Goal: Task Accomplishment & Management: Manage account settings

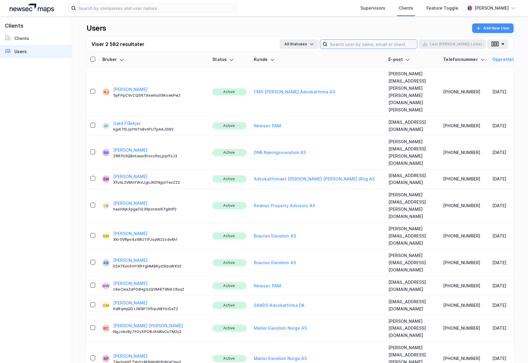
click at [372, 46] on input at bounding box center [372, 44] width 90 height 9
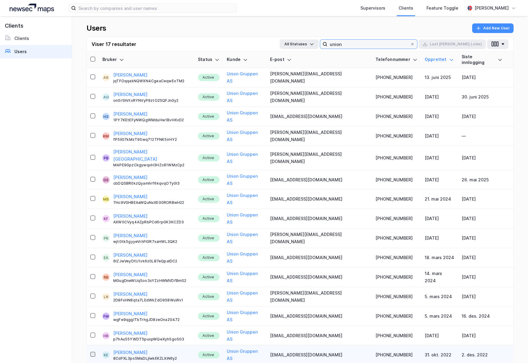
type input "union"
click at [94, 352] on icon at bounding box center [93, 354] width 4 height 4
drag, startPoint x: 140, startPoint y: 311, endPoint x: 155, endPoint y: 312, distance: 15.4
click at [145, 349] on button "[PERSON_NAME]" at bounding box center [130, 352] width 34 height 7
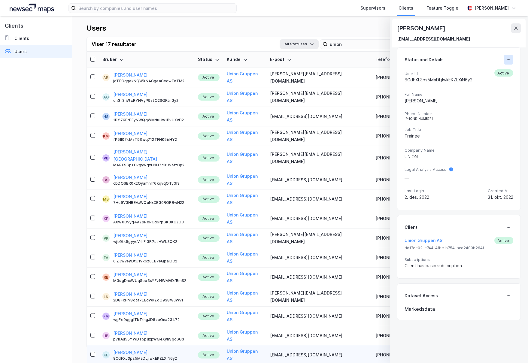
click at [509, 59] on icon at bounding box center [508, 59] width 5 height 5
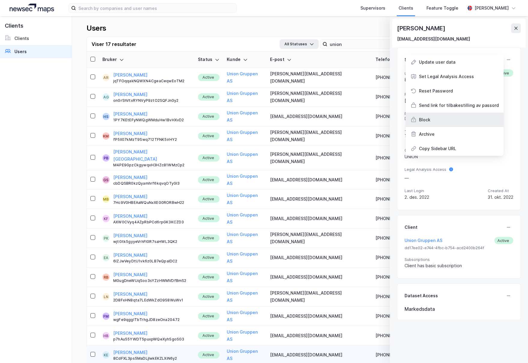
click at [434, 121] on div "Block" at bounding box center [455, 120] width 98 height 14
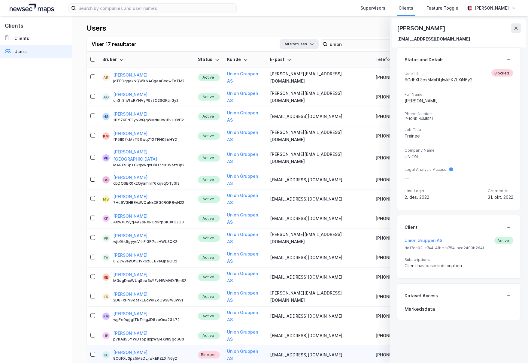
click at [510, 26] on div "[PERSON_NAME]" at bounding box center [459, 28] width 124 height 10
click at [516, 26] on icon at bounding box center [516, 28] width 5 height 5
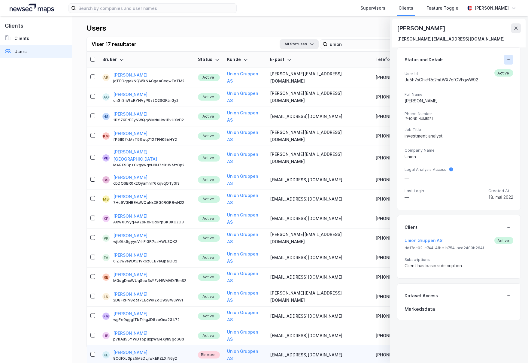
click at [510, 61] on icon at bounding box center [508, 59] width 5 height 5
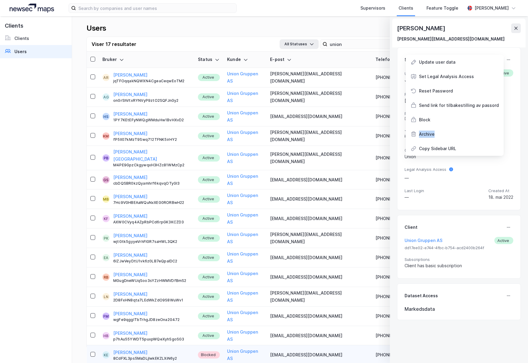
drag, startPoint x: 439, startPoint y: 137, endPoint x: 439, endPoint y: 122, distance: 15.3
click at [439, 122] on div "Update user data Set Legal Analysis Access Reset Password Send link for tilbake…" at bounding box center [455, 105] width 98 height 101
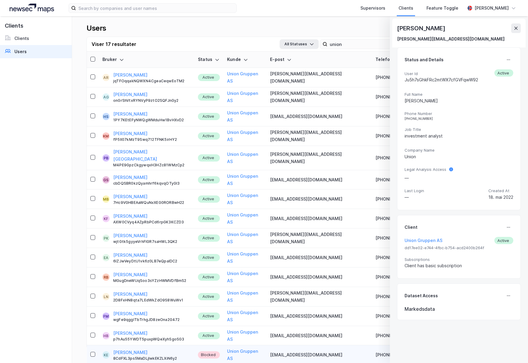
click at [439, 122] on div "User Id Ju5h7sGhkFRc2mtWX7cfGVFqwW92 Active Full Name [PERSON_NAME] Phone Numbe…" at bounding box center [459, 135] width 109 height 133
click at [510, 55] on button at bounding box center [509, 60] width 10 height 10
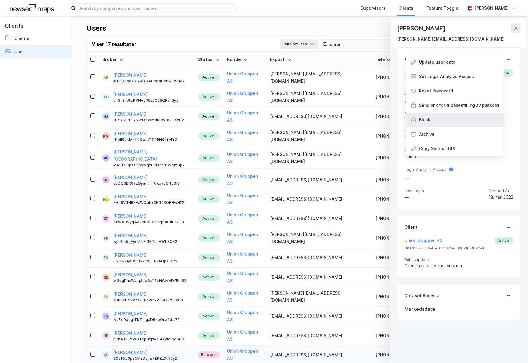
click at [428, 117] on div "Block" at bounding box center [424, 119] width 11 height 7
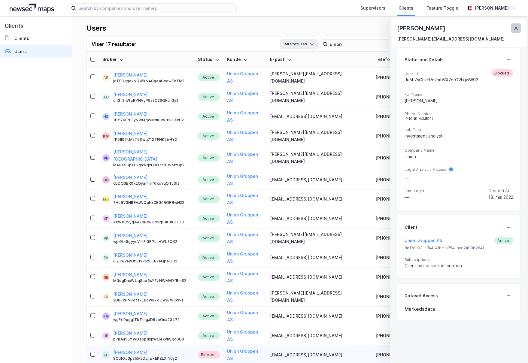
click at [517, 24] on button at bounding box center [516, 28] width 10 height 10
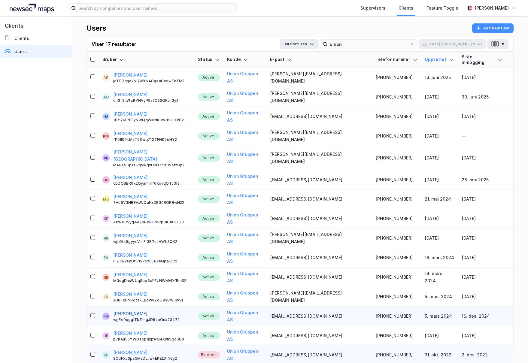
click at [139, 310] on button "[PERSON_NAME]" at bounding box center [130, 313] width 34 height 7
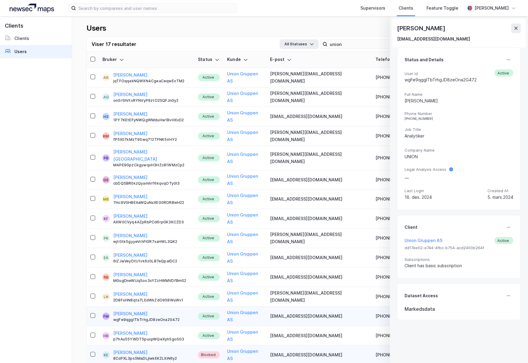
click at [503, 59] on div "Status and Details" at bounding box center [459, 60] width 109 height 10
click at [509, 59] on icon at bounding box center [508, 59] width 5 height 5
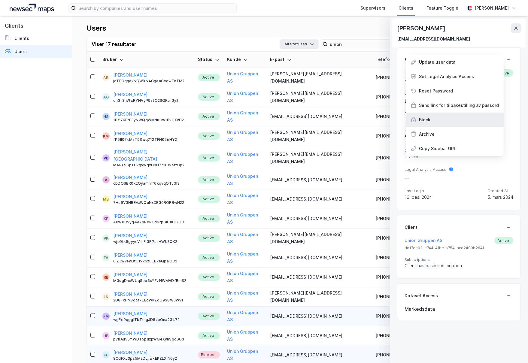
click at [439, 120] on div "Block" at bounding box center [455, 120] width 98 height 14
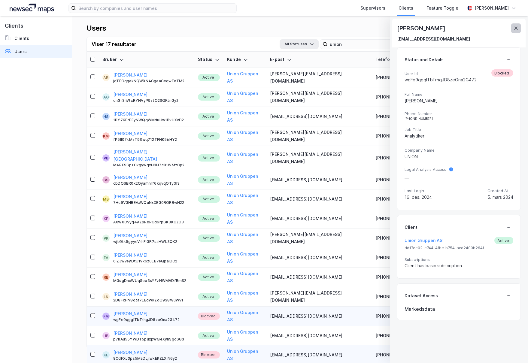
click at [515, 24] on button at bounding box center [516, 28] width 10 height 10
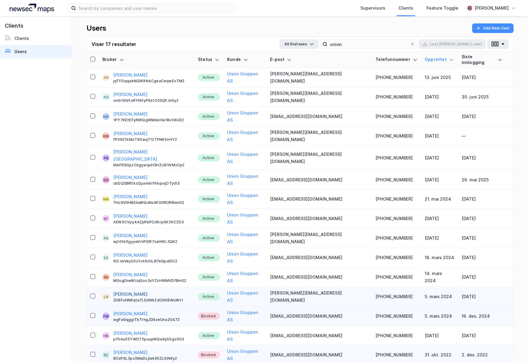
click at [132, 291] on button "[PERSON_NAME]" at bounding box center [130, 294] width 34 height 7
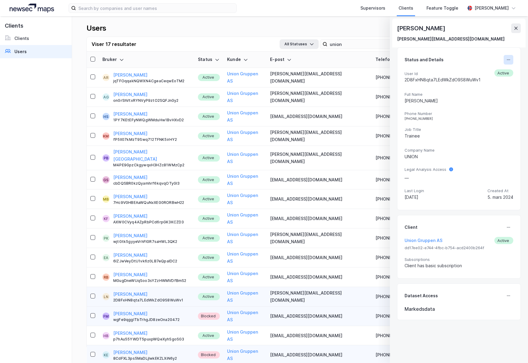
click at [509, 59] on icon at bounding box center [509, 59] width 1 height 1
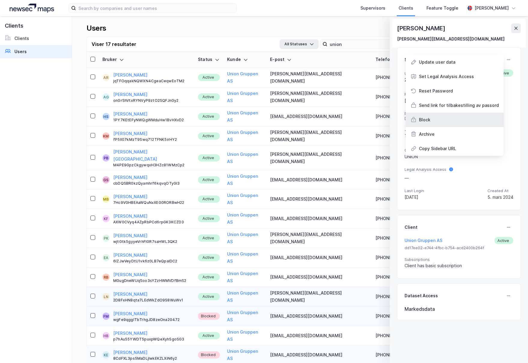
click at [460, 118] on div "Block" at bounding box center [455, 120] width 98 height 14
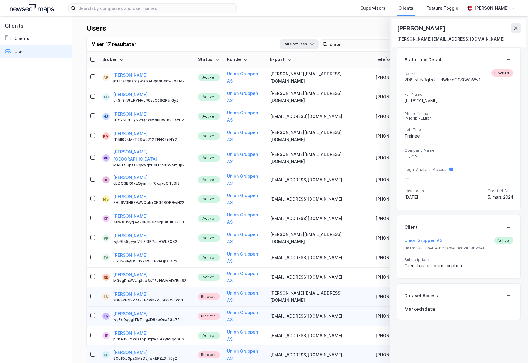
click at [506, 26] on div "[PERSON_NAME]" at bounding box center [459, 28] width 124 height 10
click at [512, 26] on button at bounding box center [516, 28] width 10 height 10
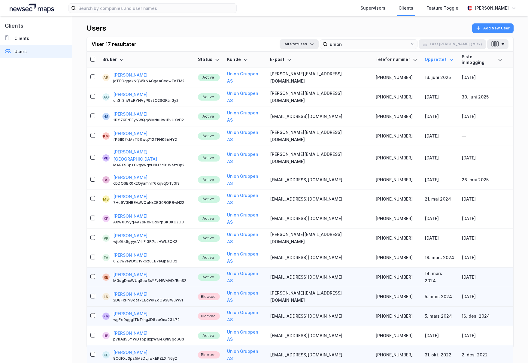
click at [145, 271] on div "[PERSON_NAME] MGugDneWUqSoo3sYZzHWMVDfBmS2" at bounding box center [151, 277] width 77 height 12
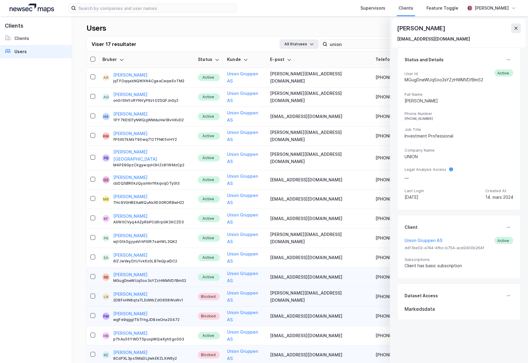
click at [513, 59] on div "Status and Details User Id MGugDneWUqSoo3sYZzHWMVDfBmS2 Active Full Name [PERSO…" at bounding box center [459, 128] width 124 height 163
click at [510, 59] on icon at bounding box center [508, 59] width 5 height 5
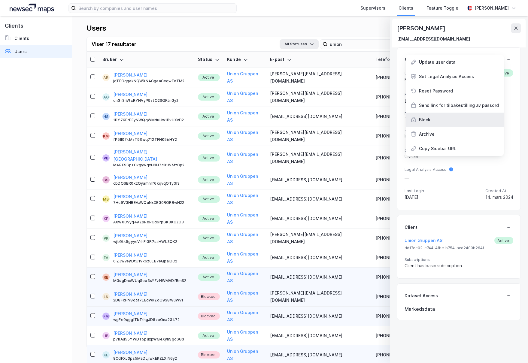
click at [447, 123] on div "Block" at bounding box center [455, 120] width 98 height 14
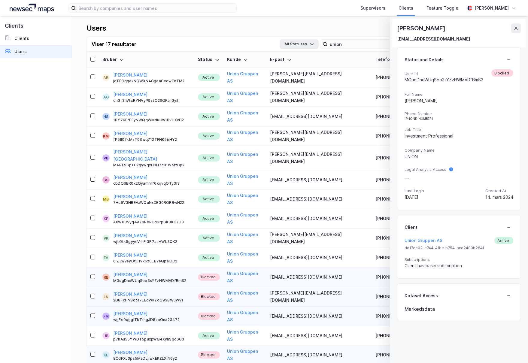
click at [515, 31] on button at bounding box center [516, 28] width 10 height 10
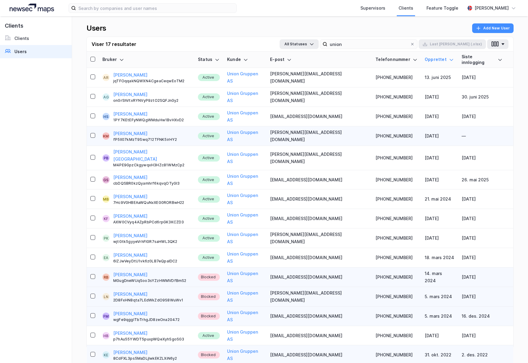
click at [159, 129] on td "KM [PERSON_NAME] fP5ll07kMzT9Swq712TFNK5irHY2" at bounding box center [147, 136] width 96 height 20
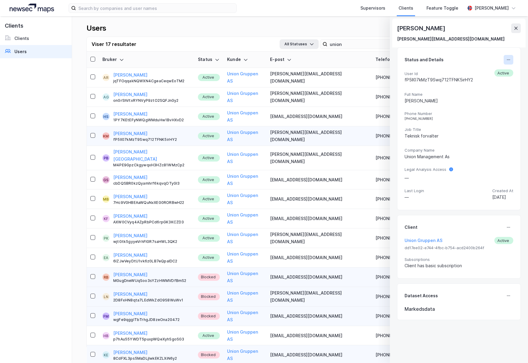
click at [509, 60] on icon at bounding box center [508, 59] width 5 height 5
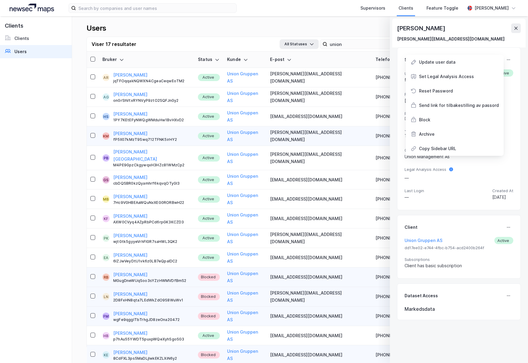
click at [443, 122] on div "Block" at bounding box center [455, 120] width 98 height 14
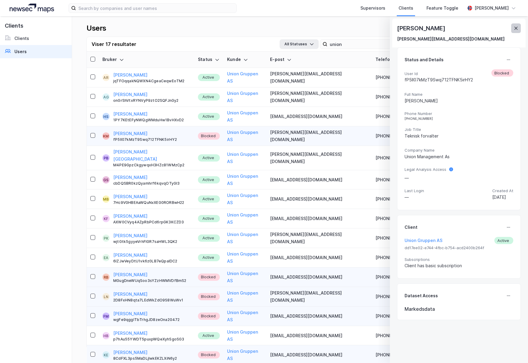
click at [517, 26] on icon at bounding box center [516, 28] width 5 height 5
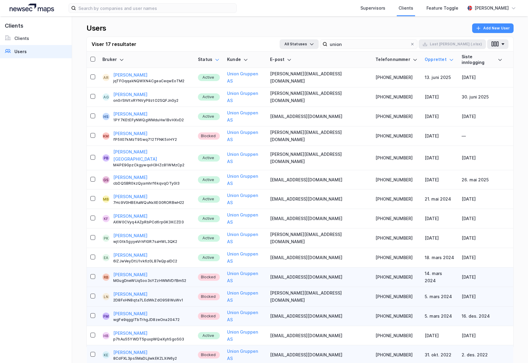
click at [220, 57] on icon at bounding box center [217, 59] width 5 height 5
